Goal: Information Seeking & Learning: Learn about a topic

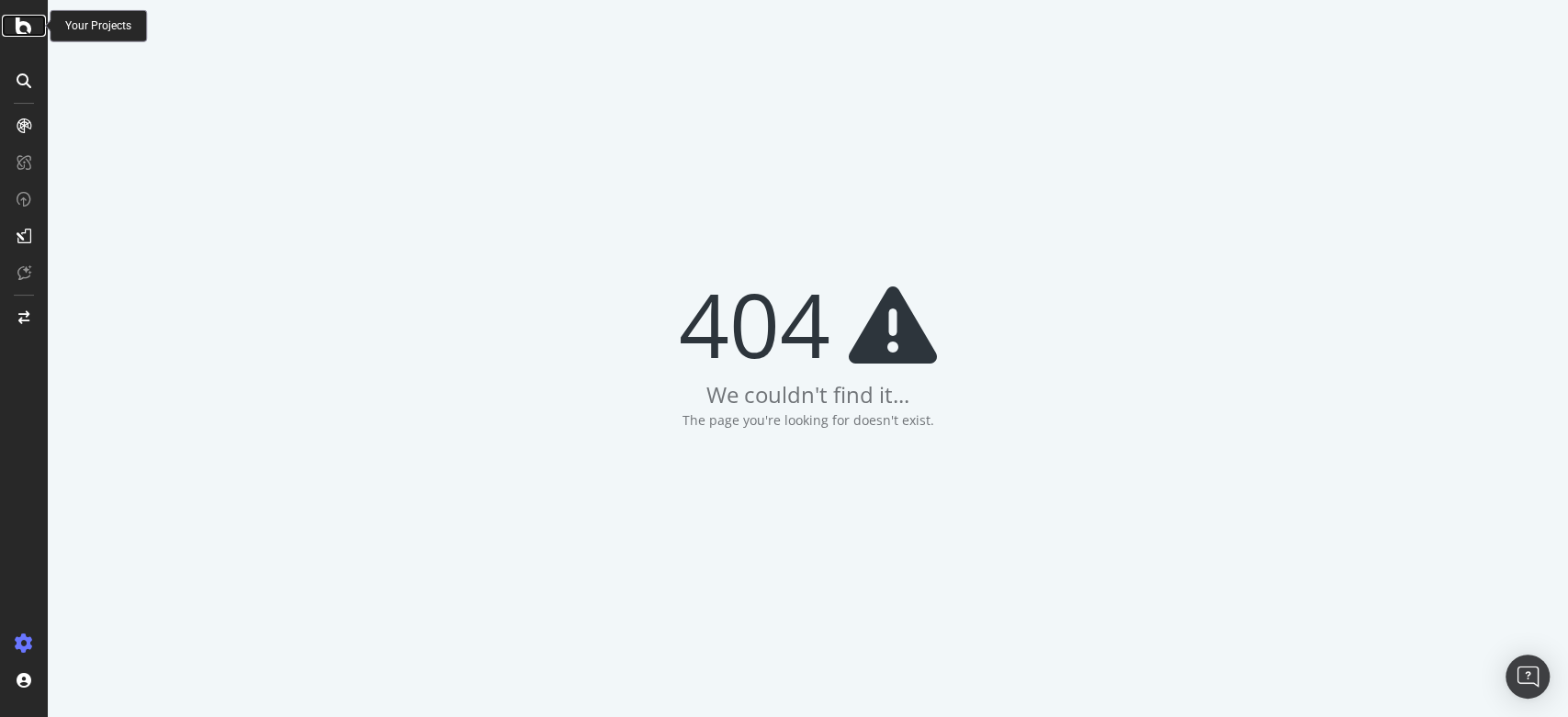
click at [14, 26] on div at bounding box center [24, 25] width 44 height 22
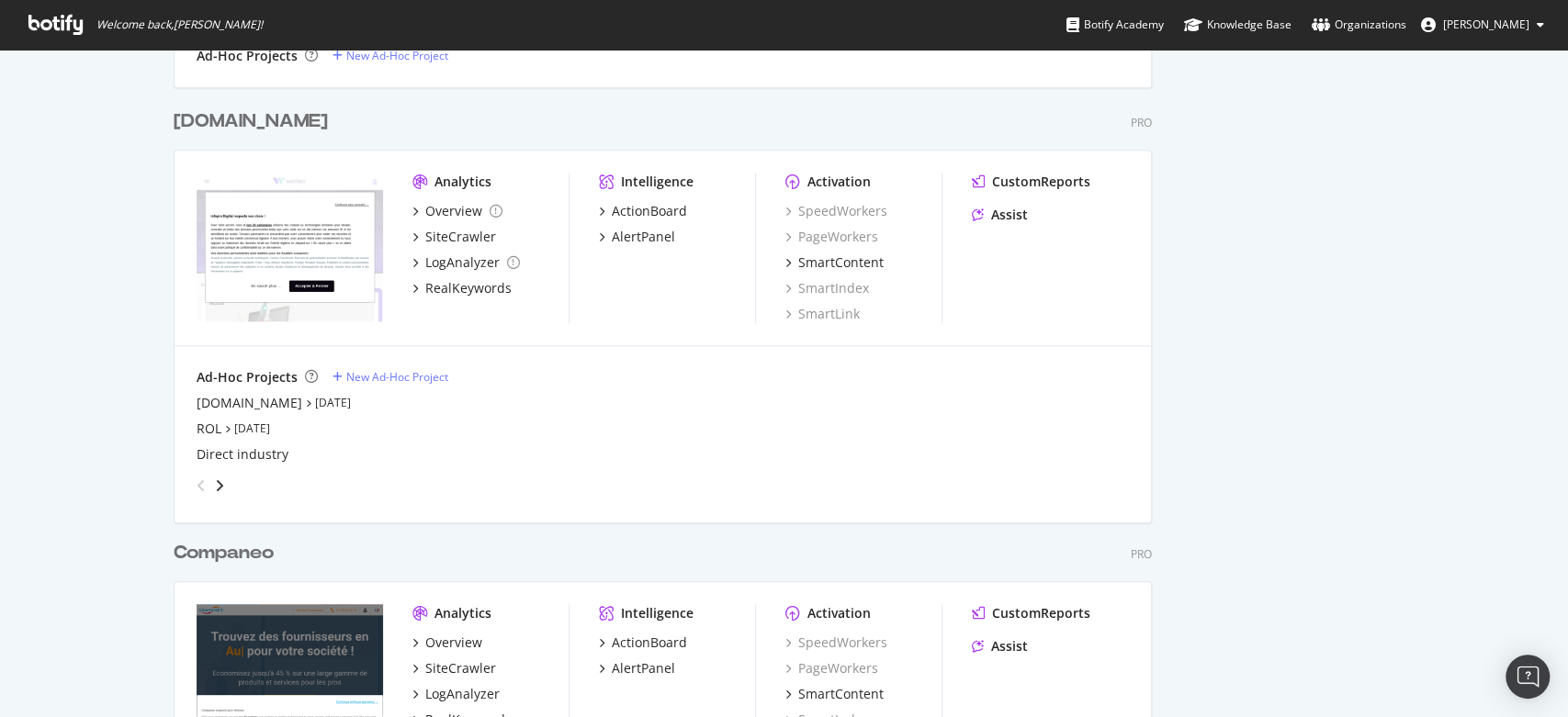
scroll to position [1530, 0]
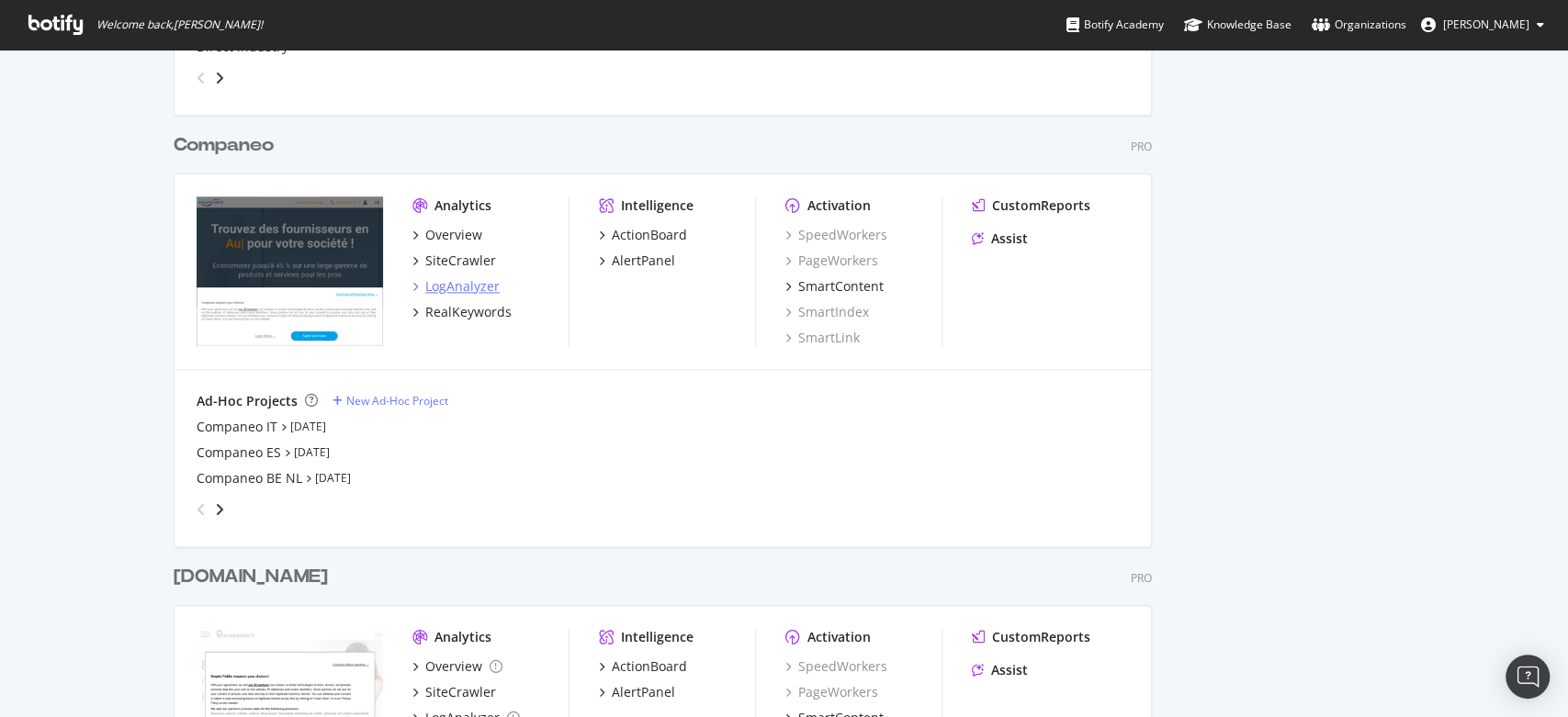
click at [470, 288] on div "LogAnalyzer" at bounding box center [462, 287] width 74 height 19
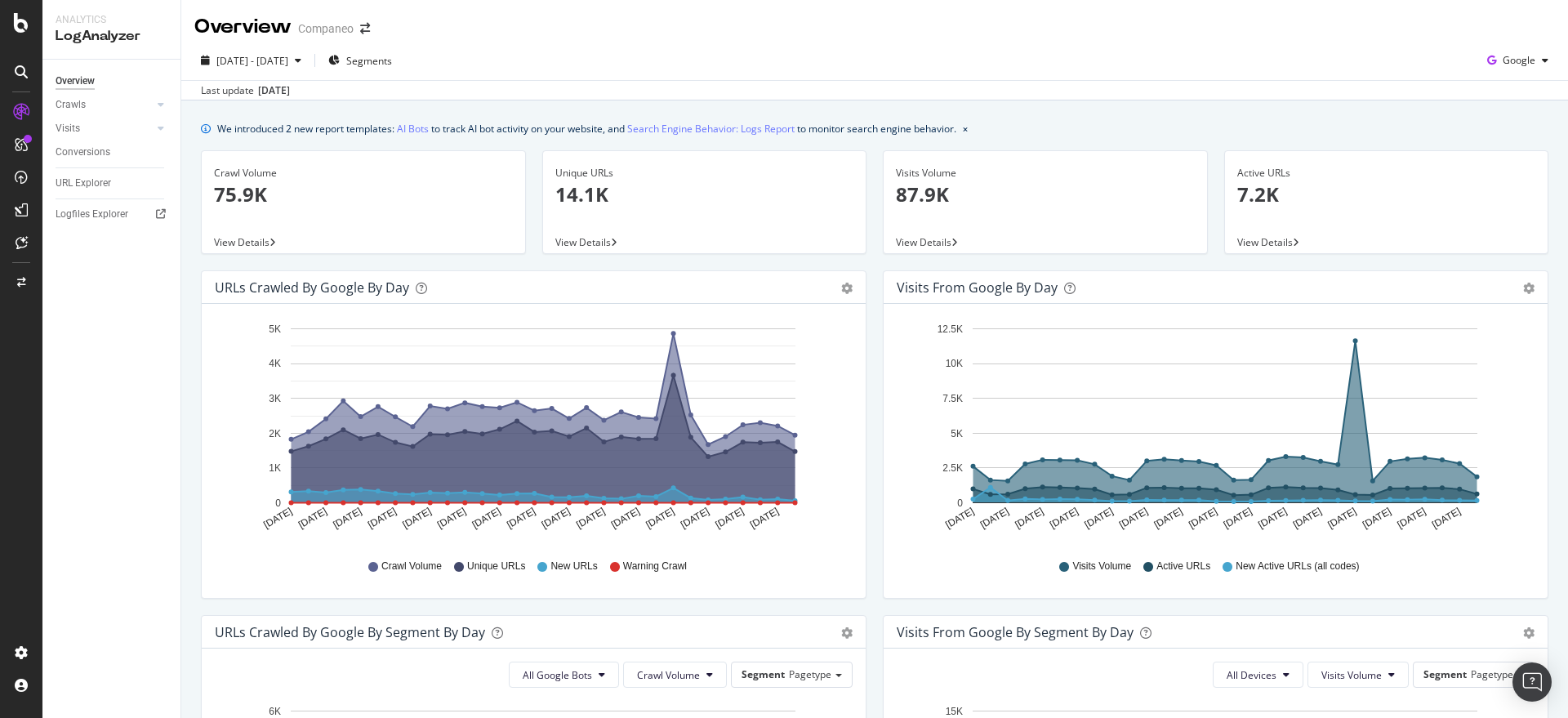
click at [779, 76] on div "[DATE] - [DATE] Segments Google" at bounding box center [874, 64] width 1387 height 33
